Goal: Find specific page/section: Find specific page/section

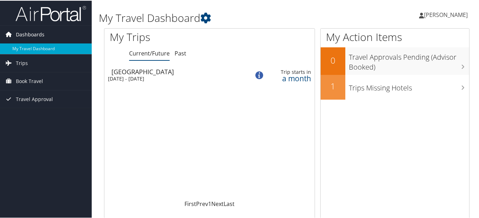
click at [31, 35] on span "Dashboards" at bounding box center [30, 34] width 29 height 18
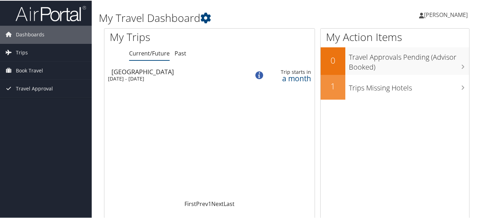
click at [450, 16] on span "[PERSON_NAME]" at bounding box center [446, 14] width 44 height 8
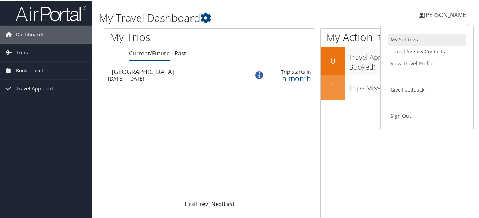
click at [405, 40] on link "My Settings" at bounding box center [427, 39] width 79 height 12
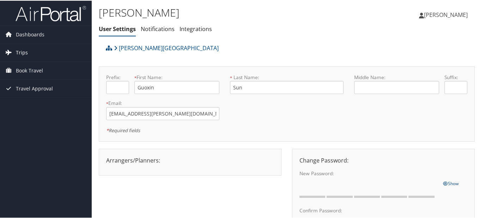
click at [25, 52] on span "Trips" at bounding box center [22, 52] width 12 height 18
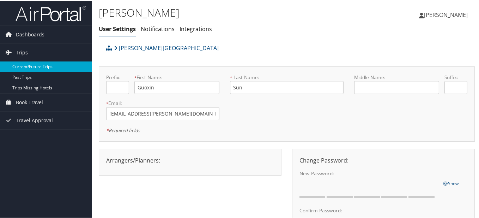
click at [41, 70] on link "Current/Future Trips" at bounding box center [46, 66] width 92 height 11
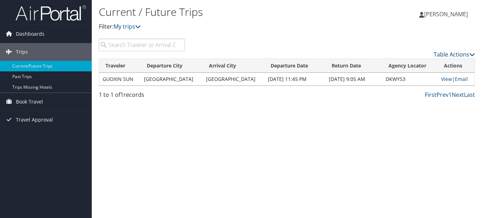
click at [472, 54] on icon at bounding box center [472, 55] width 6 height 6
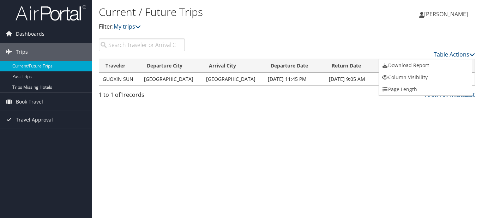
click at [209, 115] on div at bounding box center [241, 109] width 482 height 218
